Goal: Information Seeking & Learning: Understand process/instructions

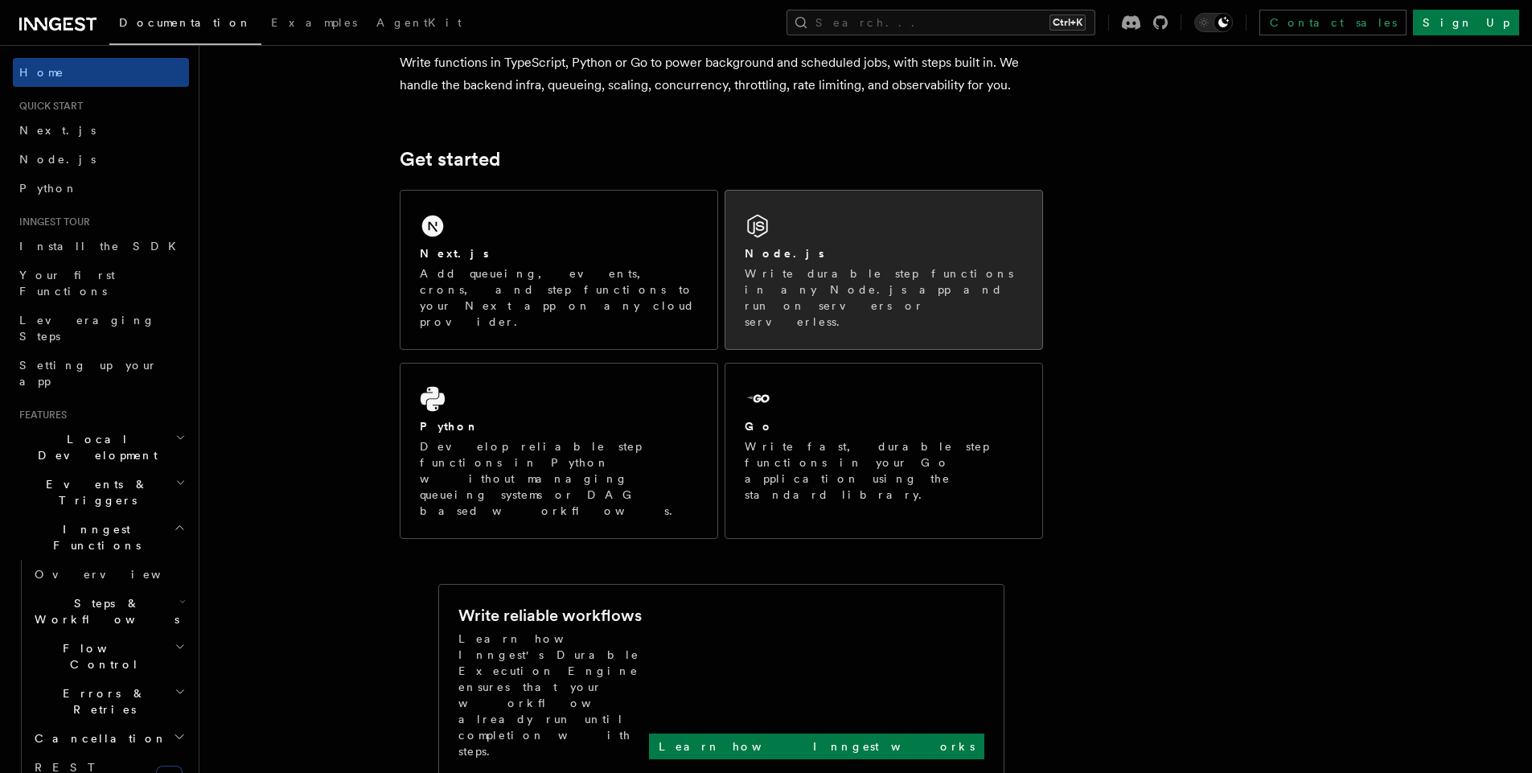
click at [845, 220] on div "Node.js Write durable step functions in any Node.js app and run on servers or s…" at bounding box center [884, 270] width 317 height 158
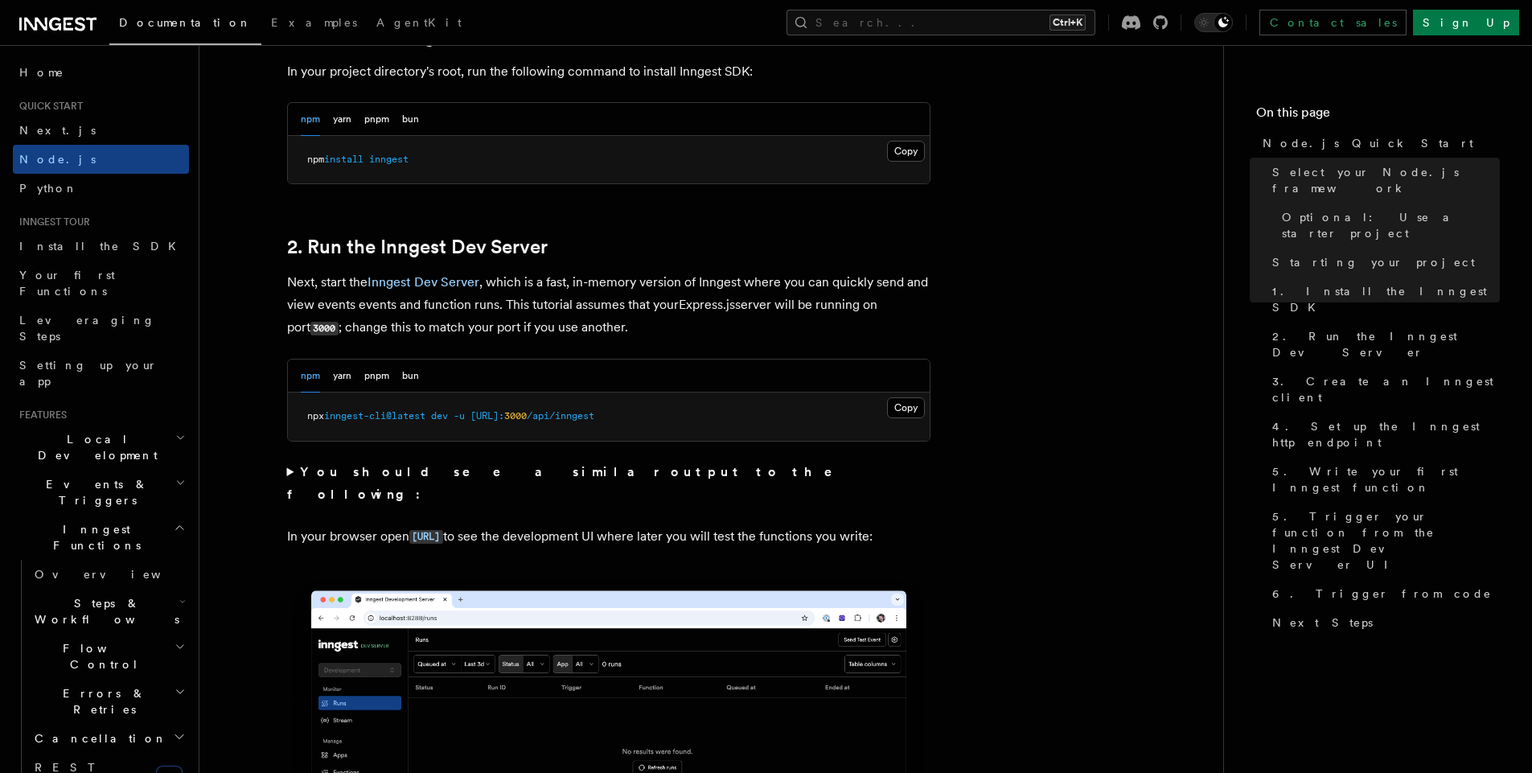
scroll to position [1158, 0]
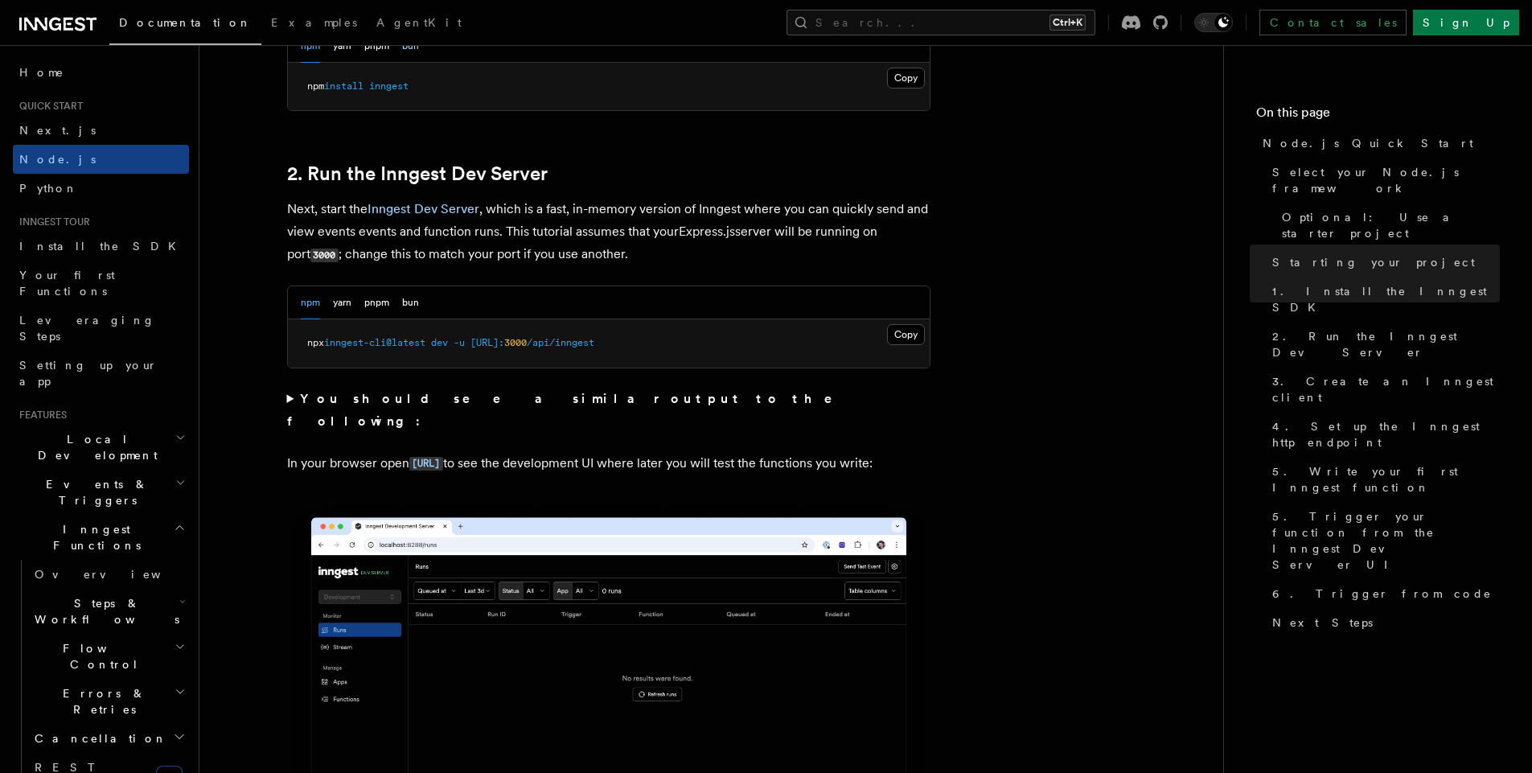
click at [415, 49] on button "bun" at bounding box center [410, 46] width 17 height 33
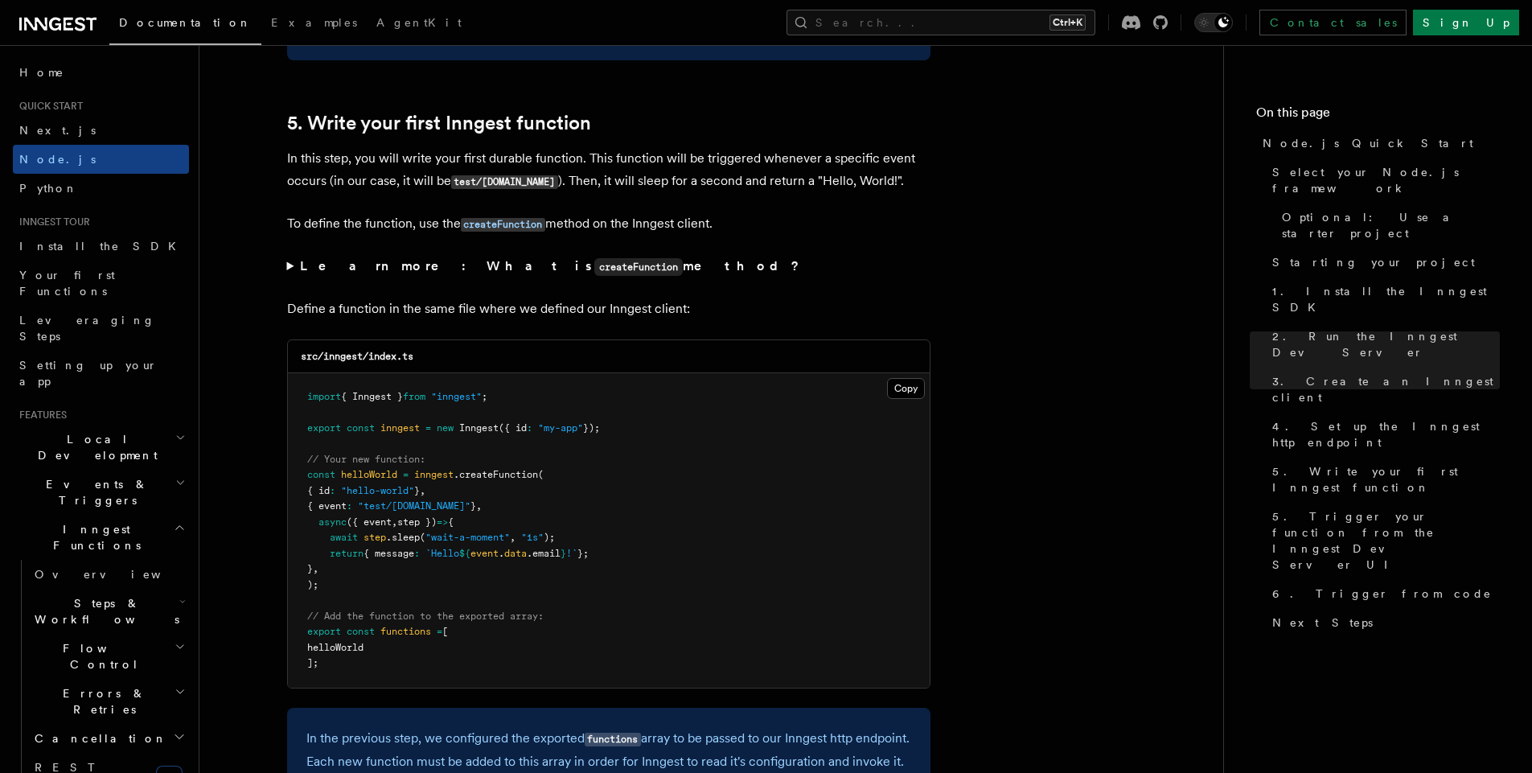
scroll to position [3041, 0]
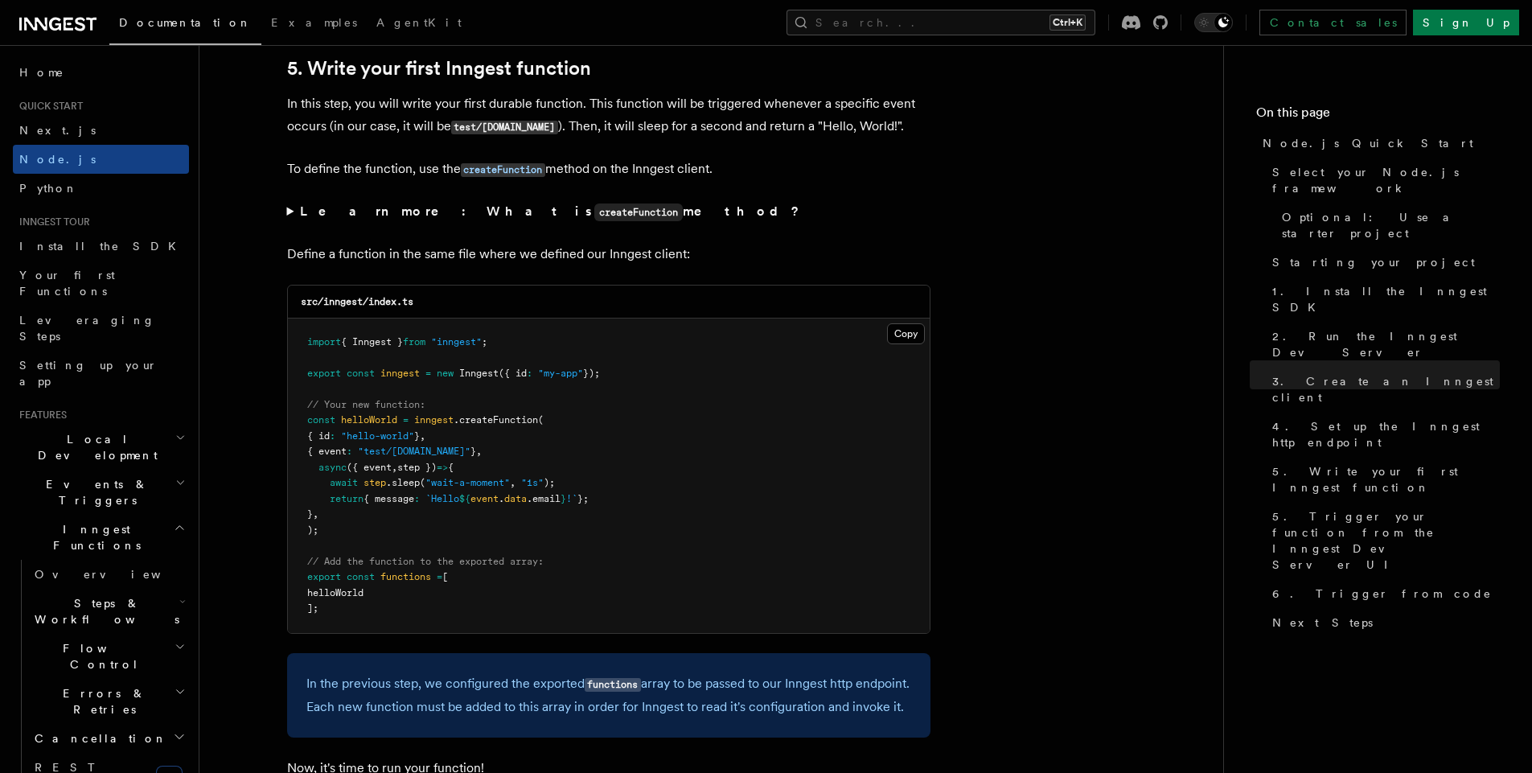
drag, startPoint x: 556, startPoint y: 372, endPoint x: 299, endPoint y: 377, distance: 256.7
click at [299, 377] on pre "import { Inngest } from "inngest" ; export const inngest = new Inngest ({ id : …" at bounding box center [609, 476] width 642 height 315
click at [597, 351] on pre "import { Inngest } from "inngest" ; export const inngest = new Inngest ({ id : …" at bounding box center [609, 476] width 642 height 315
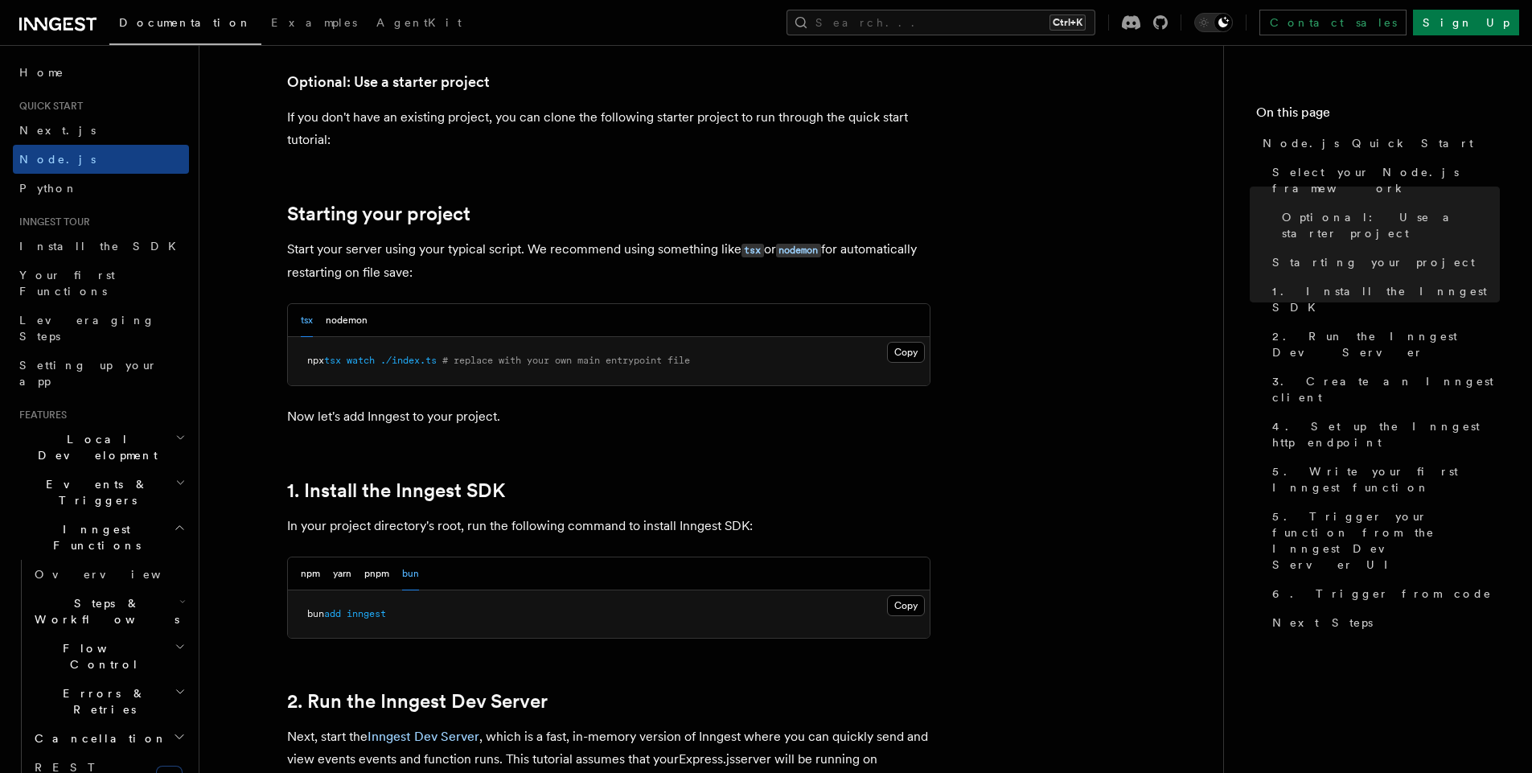
scroll to position [579, 0]
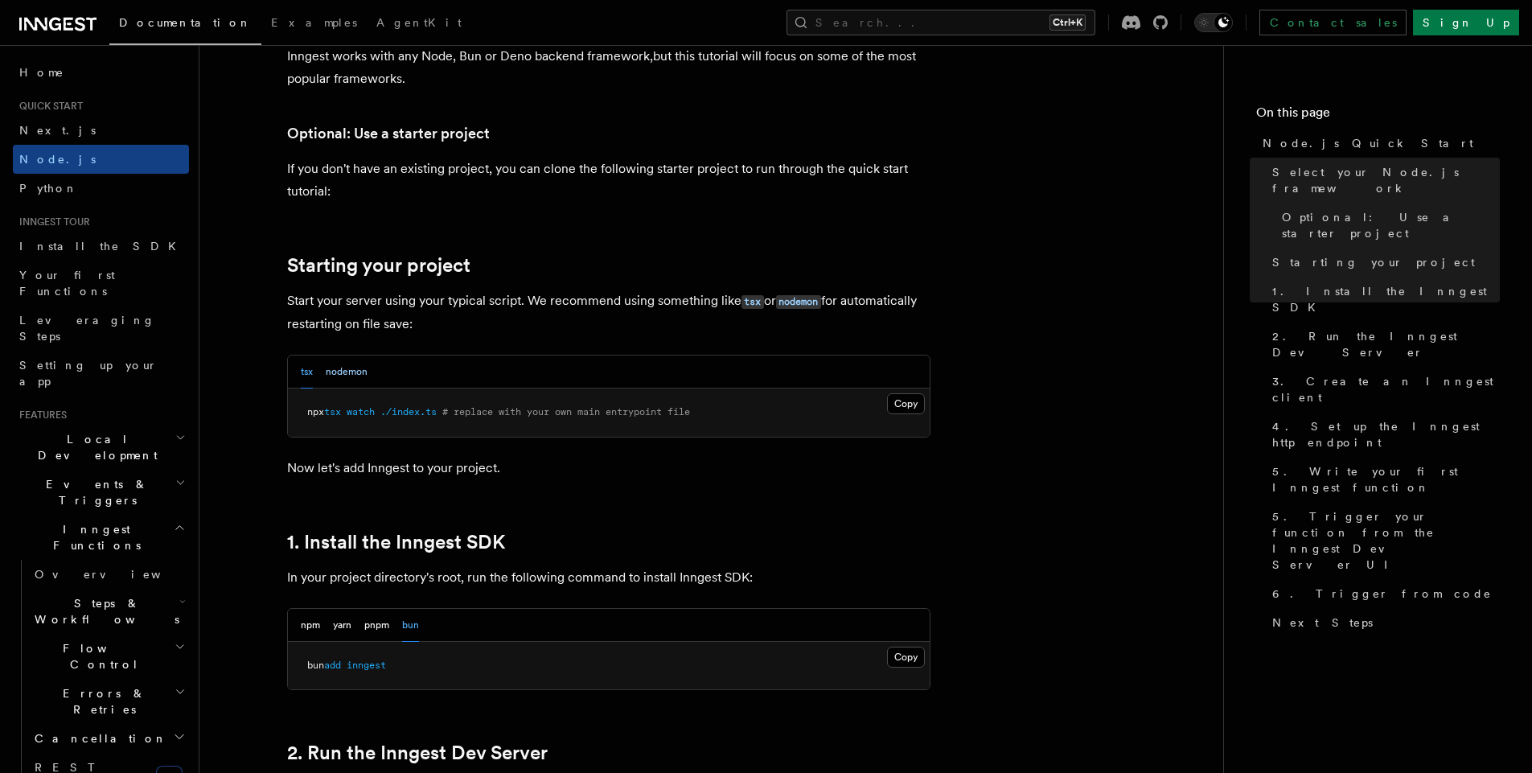
click at [354, 374] on button "nodemon" at bounding box center [347, 372] width 42 height 33
click at [302, 373] on button "tsx" at bounding box center [307, 372] width 12 height 33
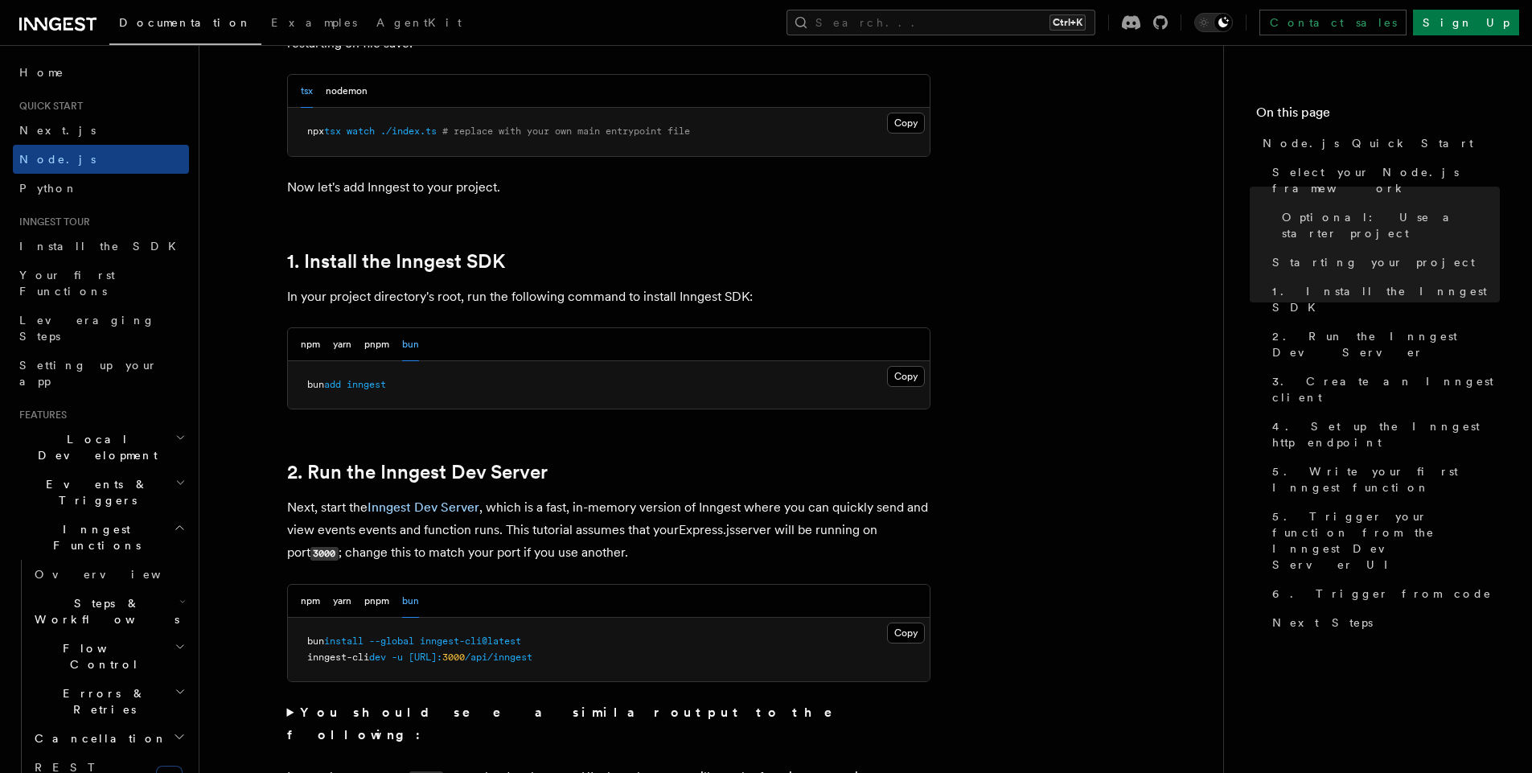
scroll to position [1014, 0]
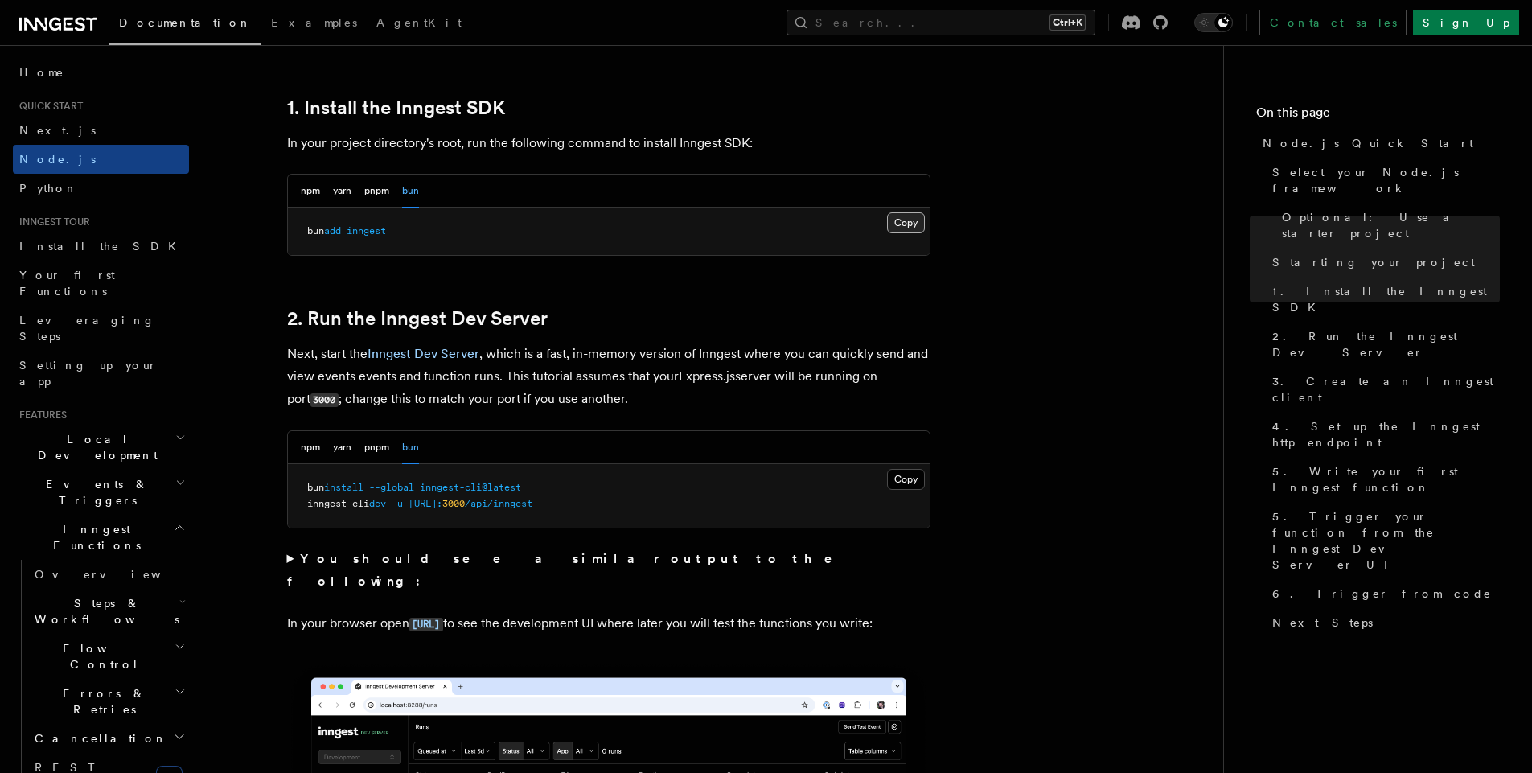
click at [915, 231] on button "Copy Copied" at bounding box center [906, 222] width 38 height 21
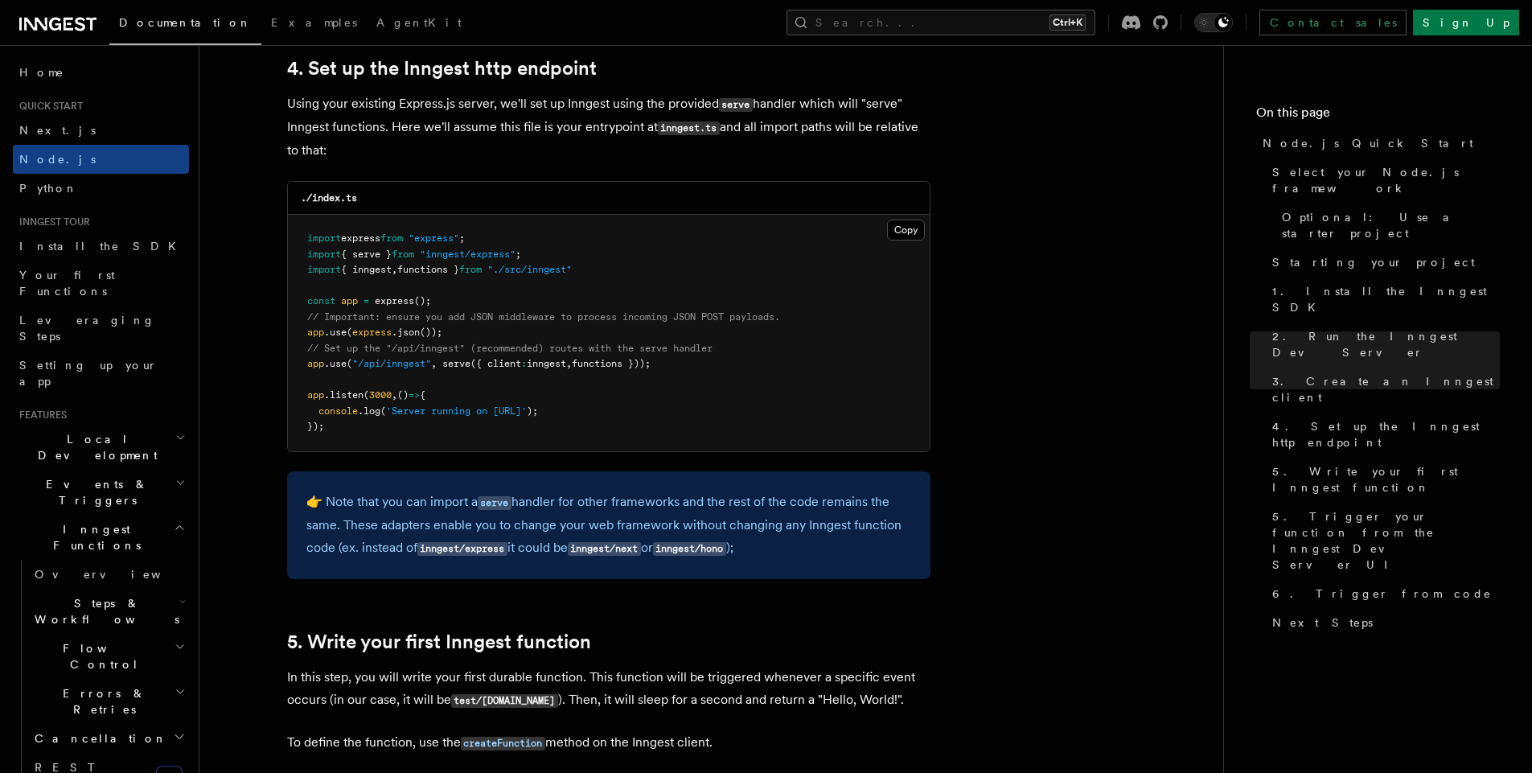
scroll to position [2462, 0]
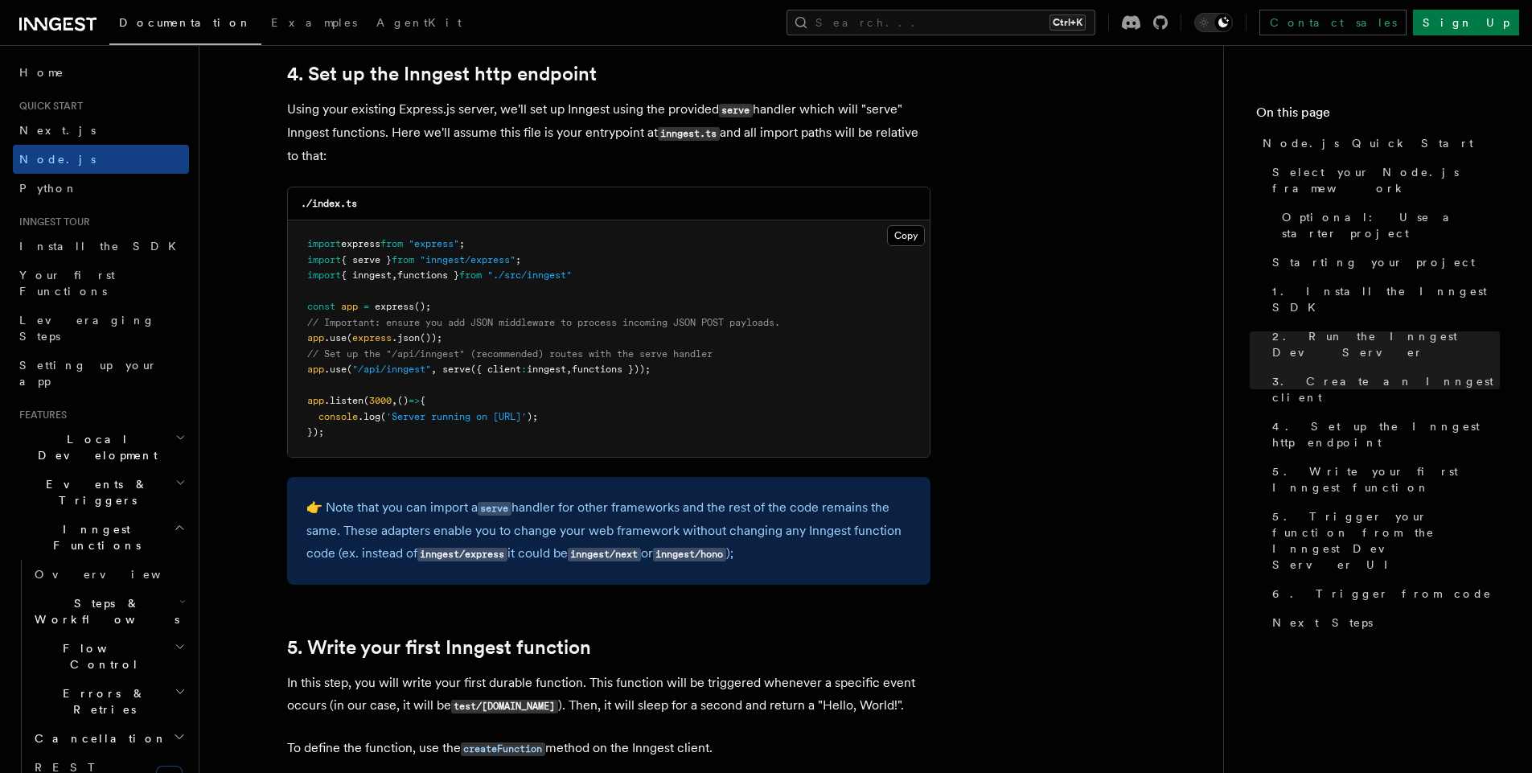
drag, startPoint x: 309, startPoint y: 369, endPoint x: 689, endPoint y: 367, distance: 380.5
click at [689, 367] on pre "import express from "express" ; import { serve } from "inngest/express" ; impor…" at bounding box center [609, 338] width 642 height 236
click at [779, 367] on pre "import express from "express" ; import { serve } from "inngest/express" ; impor…" at bounding box center [609, 338] width 642 height 236
